Goal: Navigation & Orientation: Find specific page/section

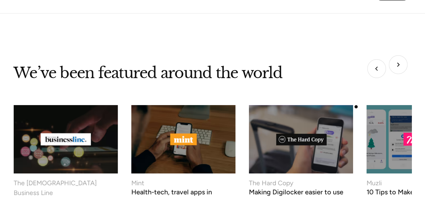
scroll to position [2488, 0]
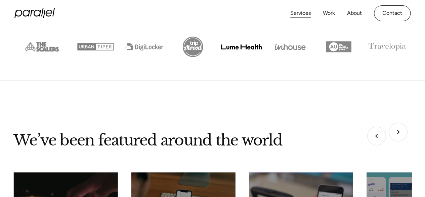
click at [300, 15] on link "Services" at bounding box center [301, 13] width 21 height 10
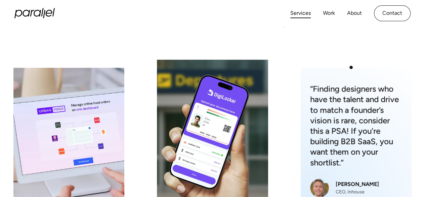
scroll to position [101, 0]
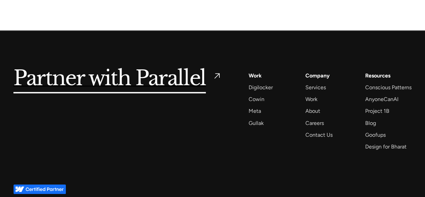
scroll to position [2811, 0]
